Goal: Information Seeking & Learning: Find specific fact

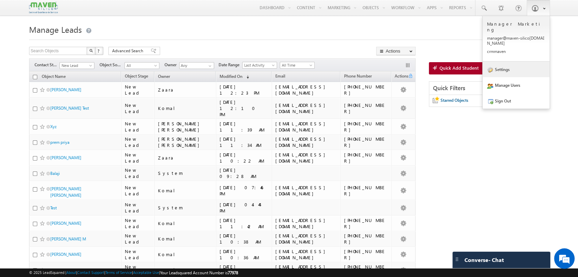
click at [507, 62] on link "Settings" at bounding box center [515, 70] width 67 height 16
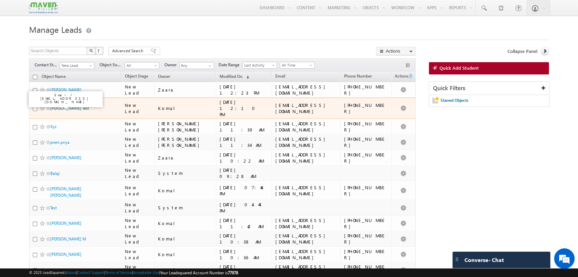
click at [55, 106] on link "Srinath Test" at bounding box center [69, 108] width 39 height 5
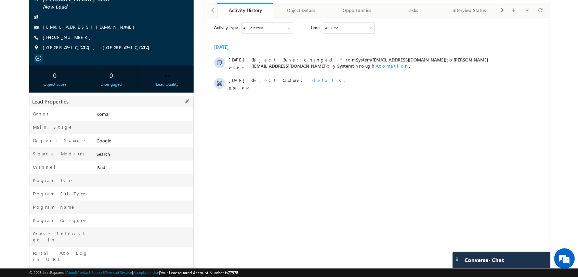
scroll to position [176, 0]
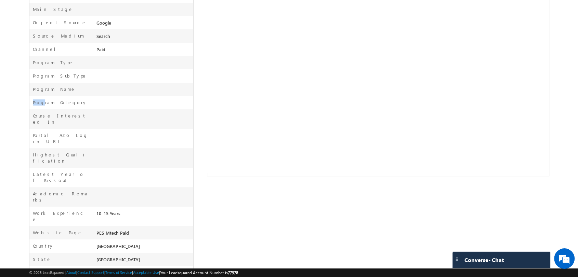
drag, startPoint x: 72, startPoint y: 103, endPoint x: 42, endPoint y: 103, distance: 30.1
click at [42, 103] on div "Program Category" at bounding box center [62, 104] width 66 height 10
click at [63, 94] on div "Program Name" at bounding box center [62, 91] width 66 height 10
click at [67, 89] on div "Program Name" at bounding box center [62, 91] width 66 height 10
copy label "Program Name"
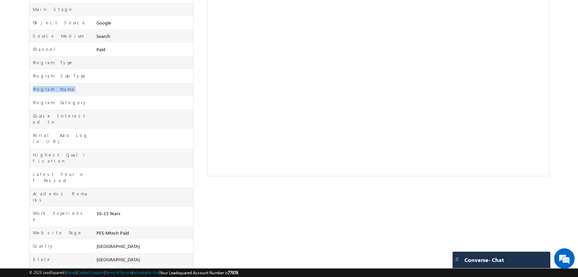
drag, startPoint x: 66, startPoint y: 90, endPoint x: 62, endPoint y: 90, distance: 3.8
click at [62, 90] on div "Program Name" at bounding box center [62, 91] width 66 height 10
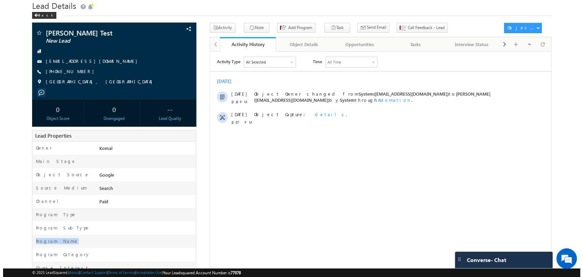
scroll to position [0, 0]
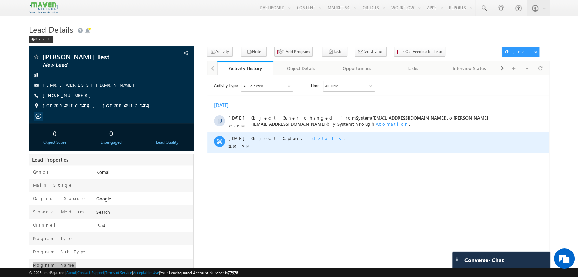
click at [312, 135] on span "details" at bounding box center [327, 138] width 31 height 6
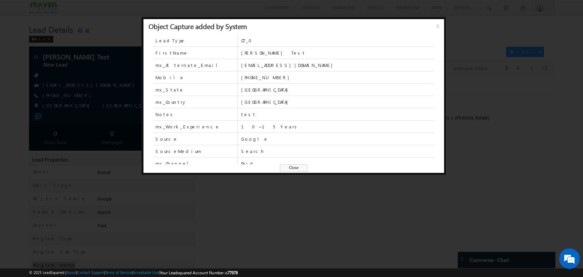
scroll to position [29, 0]
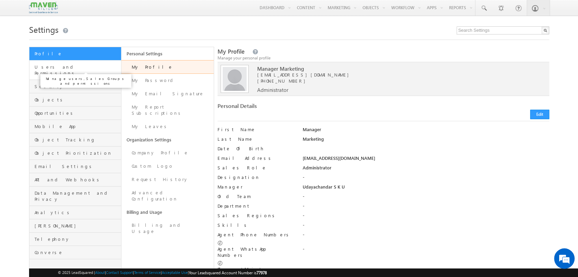
click at [63, 68] on span "Users and Permissions" at bounding box center [77, 70] width 85 height 12
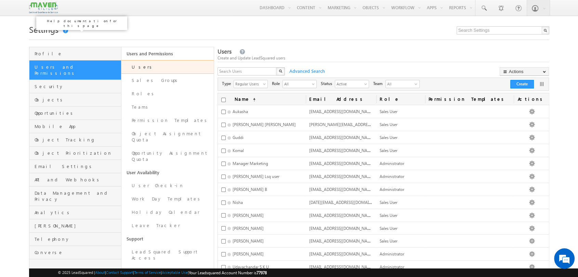
click at [66, 29] on link at bounding box center [65, 30] width 6 height 5
click at [38, 99] on link "Objects" at bounding box center [75, 99] width 92 height 13
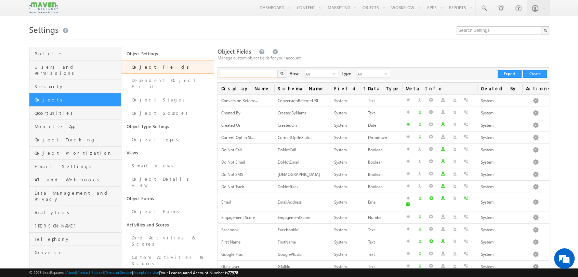
click at [253, 74] on input "text" at bounding box center [249, 74] width 58 height 8
paste input "Program Name"
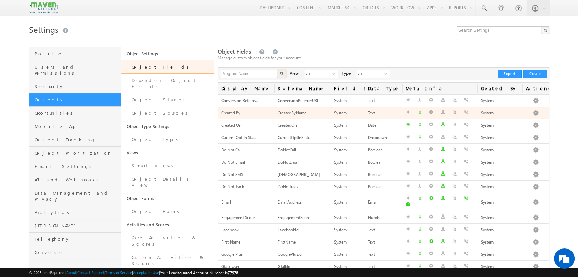
type input "Program Name"
click at [277, 70] on button "button" at bounding box center [281, 74] width 9 height 8
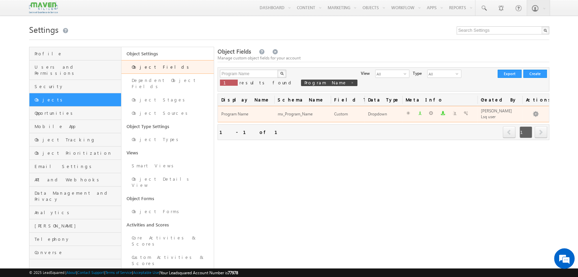
click at [305, 114] on div "mx_Program_Name" at bounding box center [303, 114] width 50 height 7
copy div "mx_Program_Name"
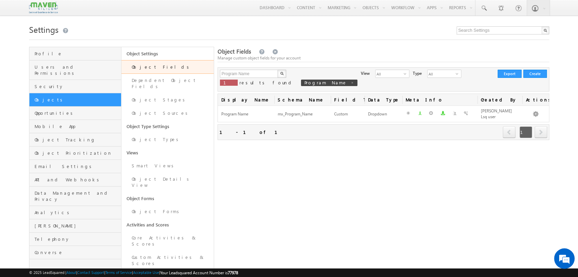
click at [290, 175] on div "Object Fields Manage custom object fields for your account Program Name X 1 res…" at bounding box center [383, 260] width 332 height 426
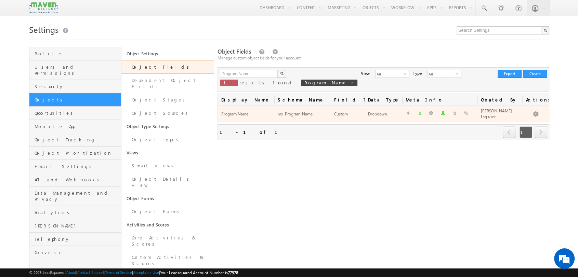
click at [309, 114] on div "mx_Program_Name" at bounding box center [303, 114] width 50 height 7
copy div "mx_Program_Name"
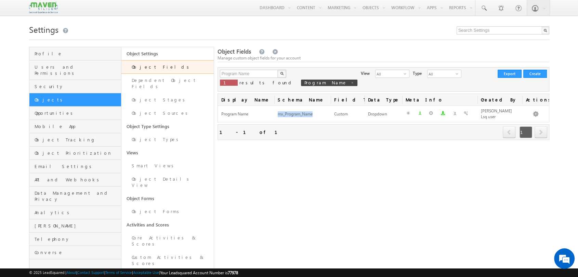
copy div "mx_Program_Name"
